Goal: Find specific page/section: Find specific page/section

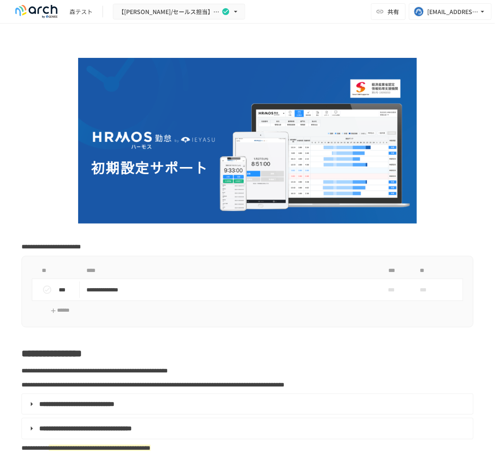
scroll to position [931, 0]
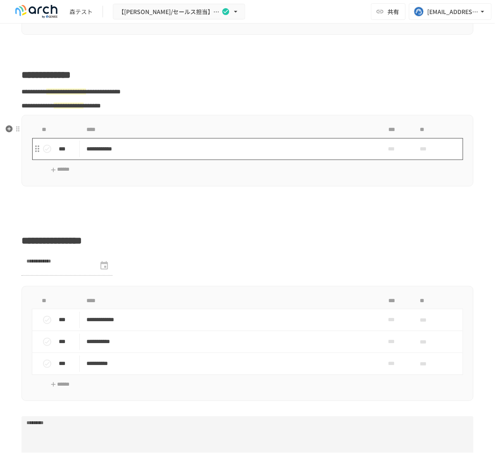
click at [156, 154] on p "**********" at bounding box center [225, 149] width 279 height 10
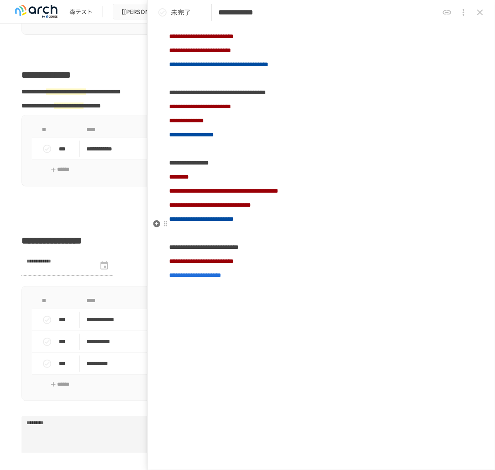
scroll to position [310, 0]
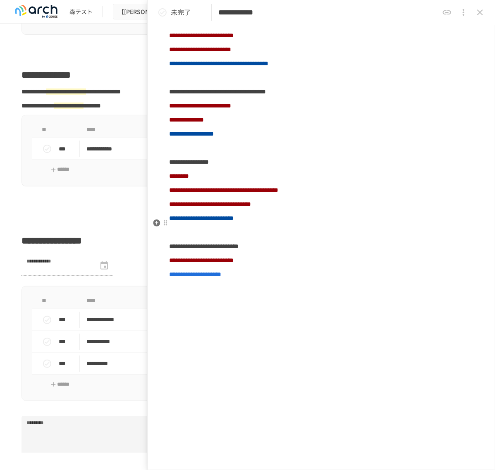
drag, startPoint x: 288, startPoint y: 331, endPoint x: 255, endPoint y: 331, distance: 32.7
click at [255, 322] on p at bounding box center [321, 317] width 304 height 11
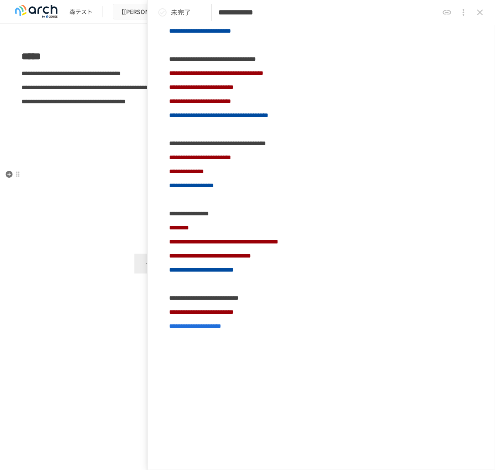
scroll to position [3331, 0]
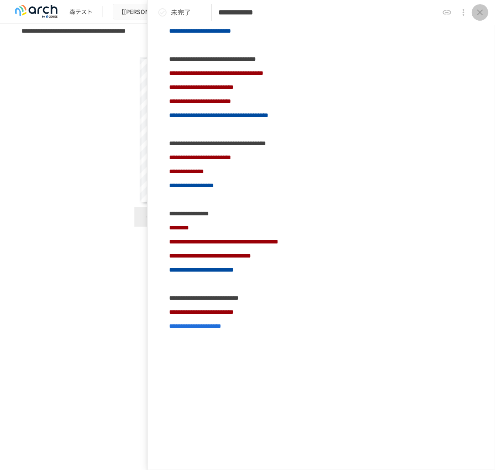
click at [483, 12] on icon "close drawer" at bounding box center [480, 12] width 10 height 10
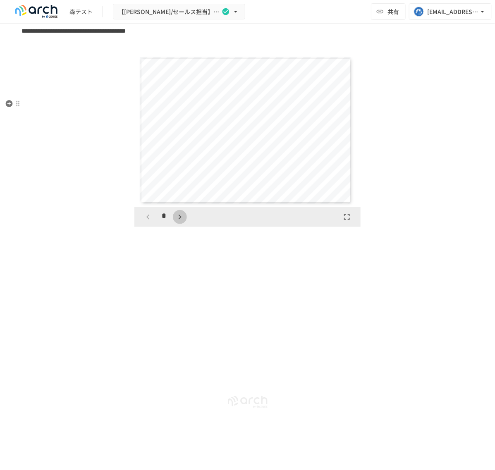
click at [185, 224] on button "button" at bounding box center [180, 217] width 14 height 14
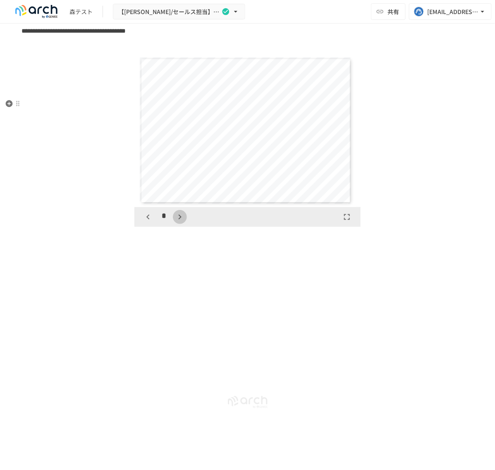
click at [185, 224] on button "button" at bounding box center [180, 217] width 14 height 14
click at [185, 222] on icon "button" at bounding box center [180, 217] width 10 height 10
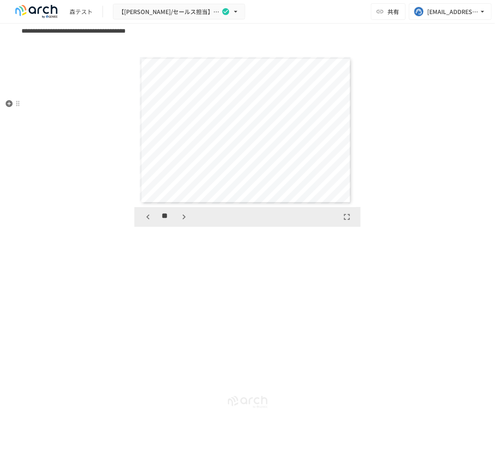
click at [185, 222] on icon "button" at bounding box center [184, 217] width 10 height 10
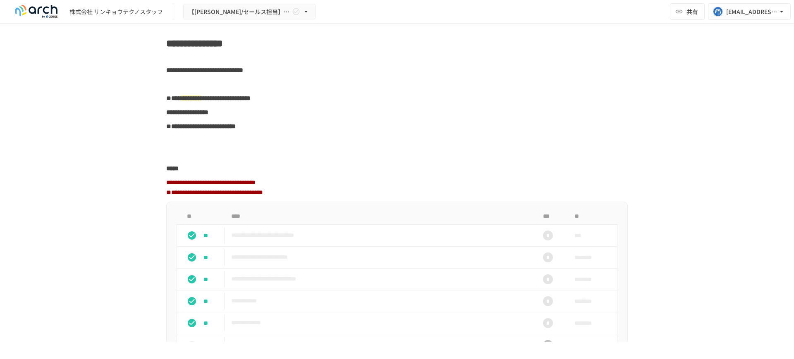
scroll to position [931, 0]
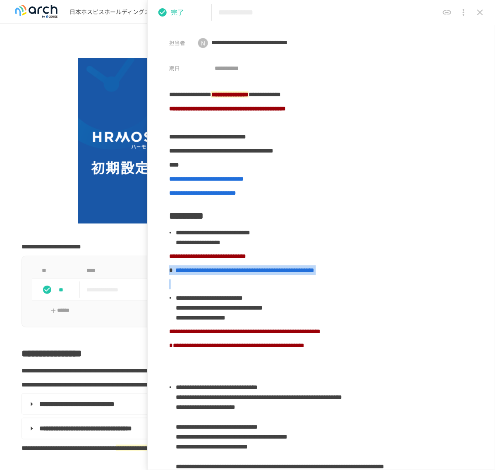
scroll to position [1529, 0]
